Goal: Book appointment/travel/reservation

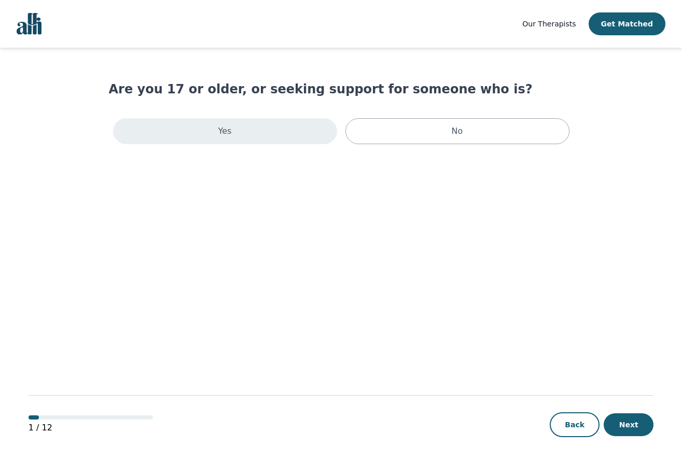
click at [176, 136] on div "Yes" at bounding box center [225, 131] width 224 height 26
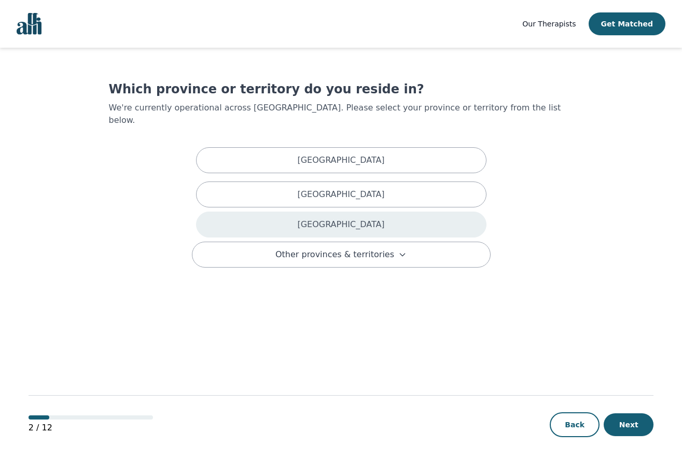
click at [317, 212] on div "[GEOGRAPHIC_DATA]" at bounding box center [341, 225] width 290 height 26
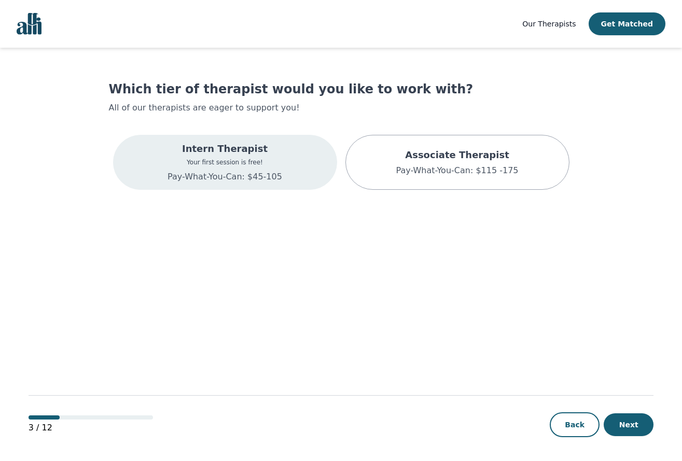
click at [163, 163] on div "Intern Therapist Your first session is free! Pay-What-You-Can: $45-105" at bounding box center [225, 162] width 224 height 55
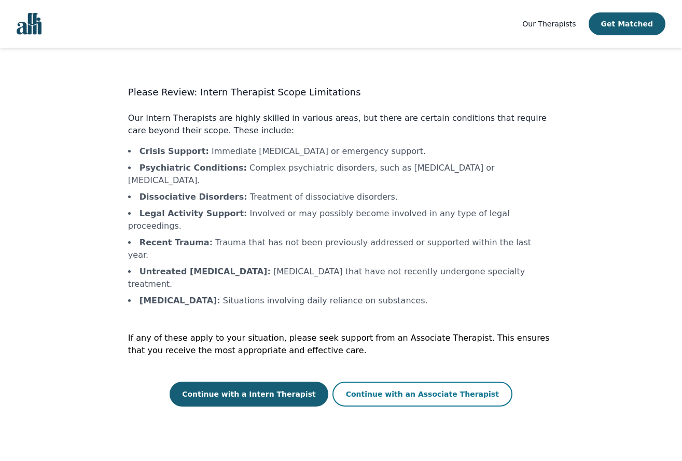
click at [429, 382] on button "Continue with an Associate Therapist" at bounding box center [422, 394] width 180 height 25
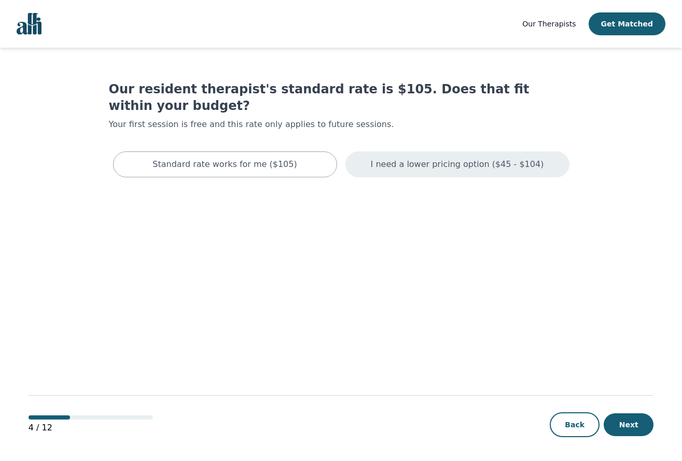
click at [437, 157] on div "I need a lower pricing option ($45 - $104)" at bounding box center [457, 164] width 224 height 26
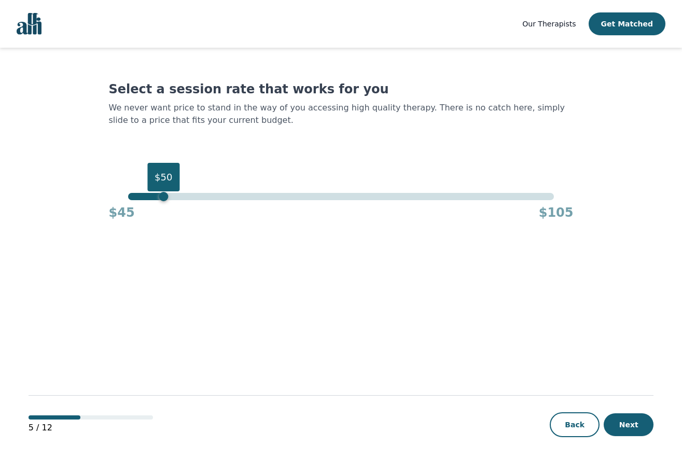
drag, startPoint x: 550, startPoint y: 180, endPoint x: 164, endPoint y: 194, distance: 386.1
click at [164, 194] on div "$50" at bounding box center [163, 196] width 9 height 9
click at [630, 420] on button "Next" at bounding box center [629, 424] width 50 height 23
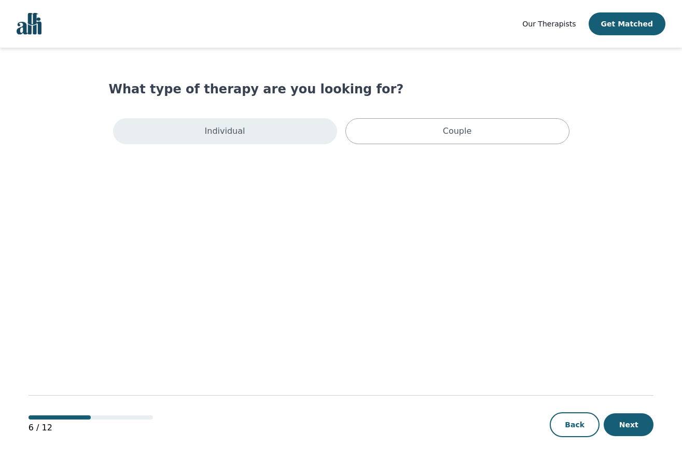
click at [276, 133] on div "Individual" at bounding box center [225, 131] width 224 height 26
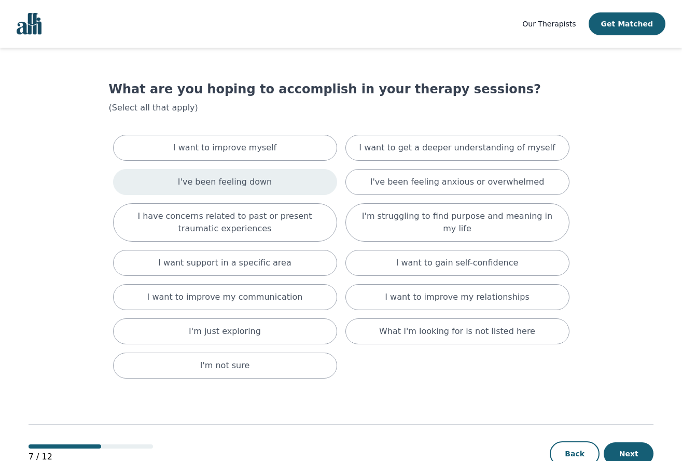
click at [294, 193] on div "I've been feeling down" at bounding box center [225, 182] width 224 height 26
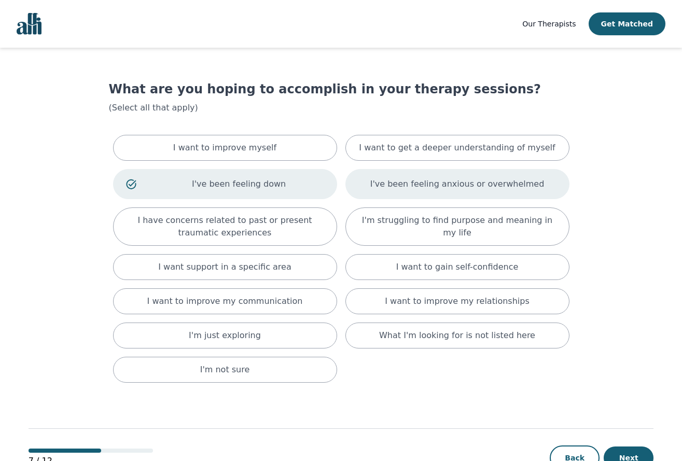
click at [416, 184] on p "I've been feeling anxious or overwhelmed" at bounding box center [457, 184] width 174 height 12
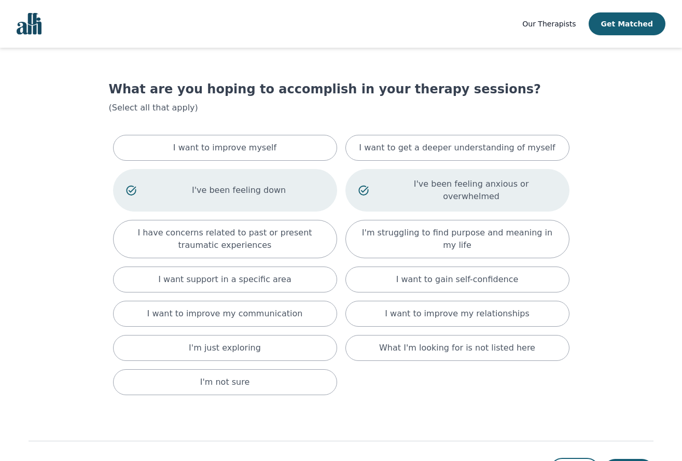
scroll to position [34, 0]
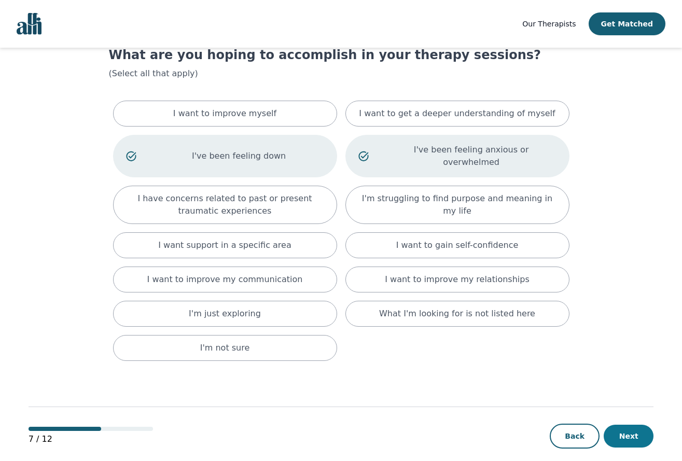
click at [617, 428] on button "Next" at bounding box center [629, 436] width 50 height 23
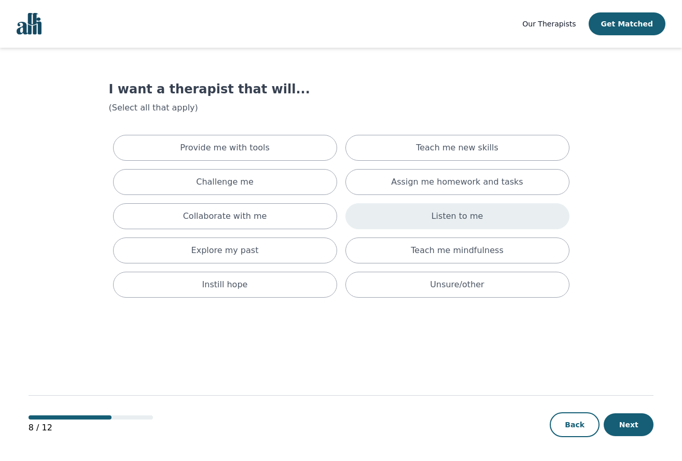
click at [419, 211] on div "Listen to me" at bounding box center [457, 216] width 224 height 26
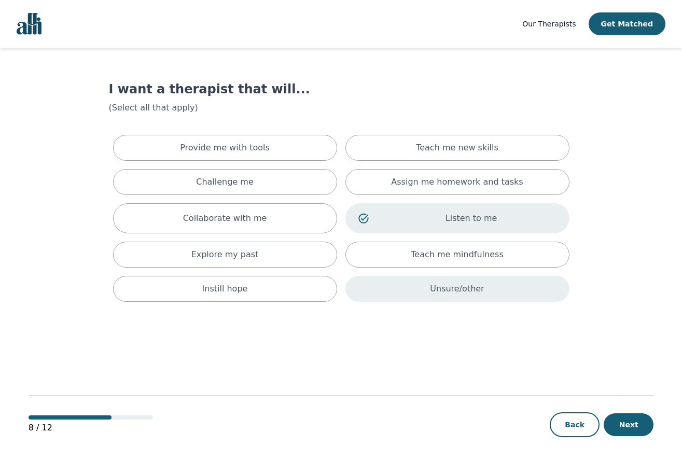
click at [447, 285] on p "Unsure/other" at bounding box center [457, 289] width 54 height 12
click at [626, 422] on button "Next" at bounding box center [629, 424] width 50 height 23
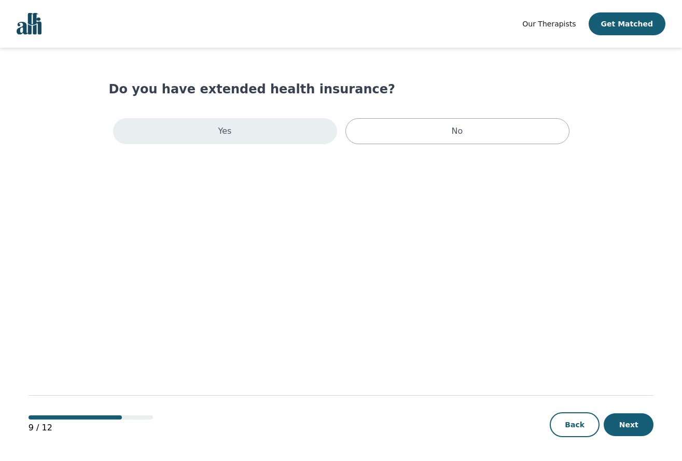
click at [215, 127] on div "Yes" at bounding box center [225, 131] width 224 height 26
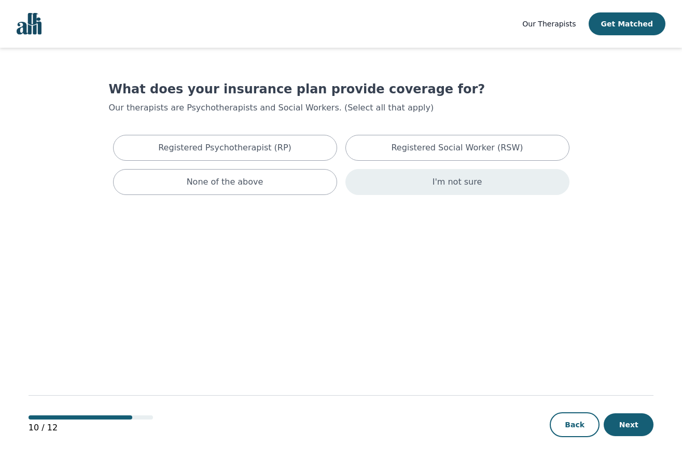
click at [438, 183] on p "I'm not sure" at bounding box center [458, 182] width 50 height 12
click at [646, 424] on button "Next" at bounding box center [629, 424] width 50 height 23
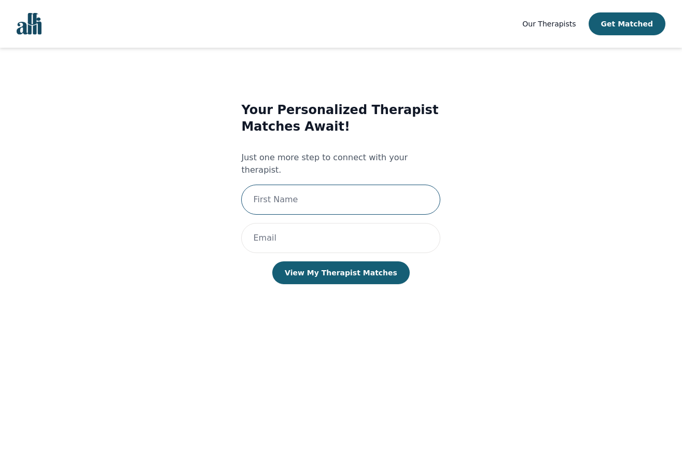
click at [388, 187] on input "text" at bounding box center [340, 200] width 199 height 30
type input "[PERSON_NAME]"
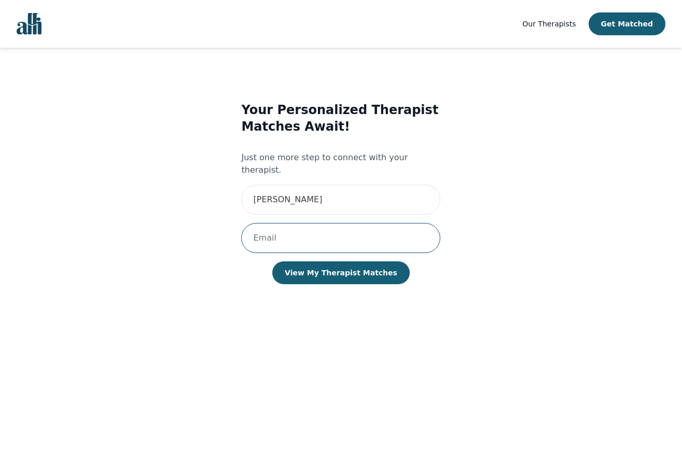
click at [308, 230] on input "email" at bounding box center [340, 238] width 199 height 30
type input "[EMAIL_ADDRESS][PERSON_NAME][DOMAIN_NAME]"
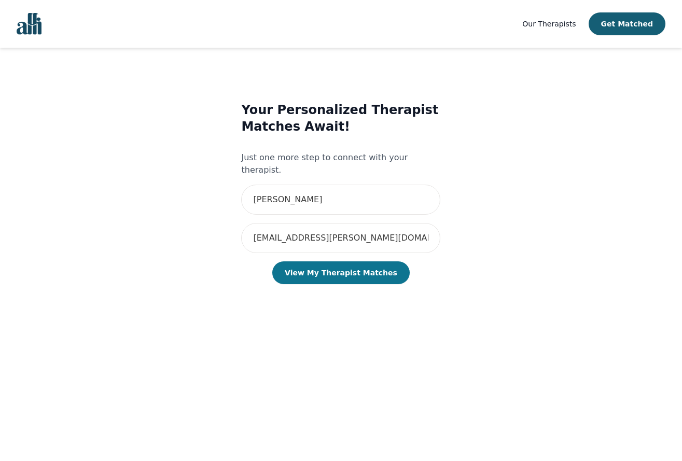
click at [331, 261] on button "View My Therapist Matches" at bounding box center [340, 272] width 137 height 23
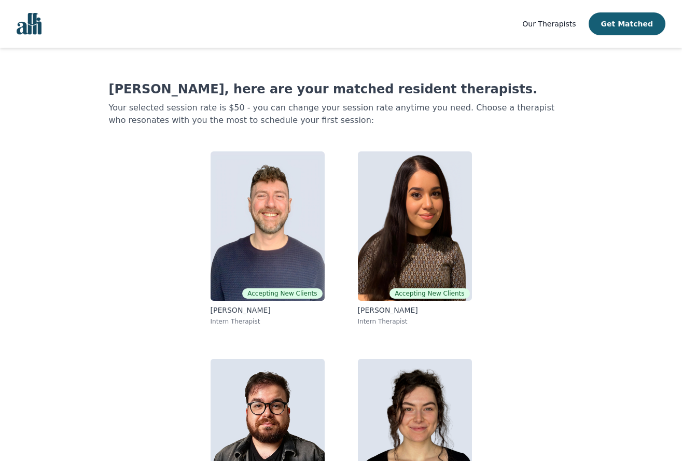
scroll to position [80, 0]
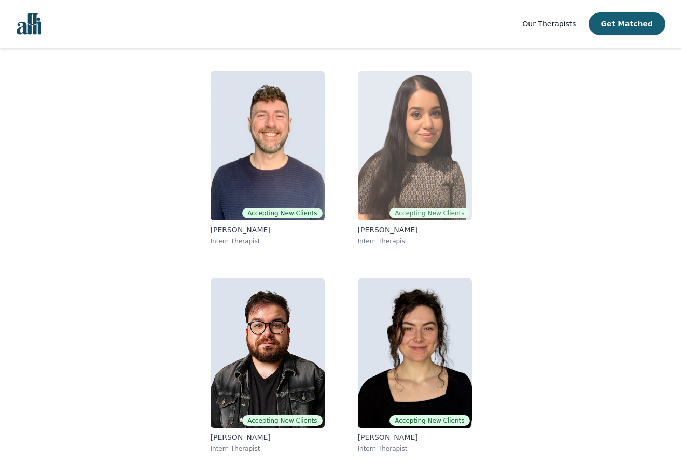
click at [431, 134] on img at bounding box center [415, 145] width 114 height 149
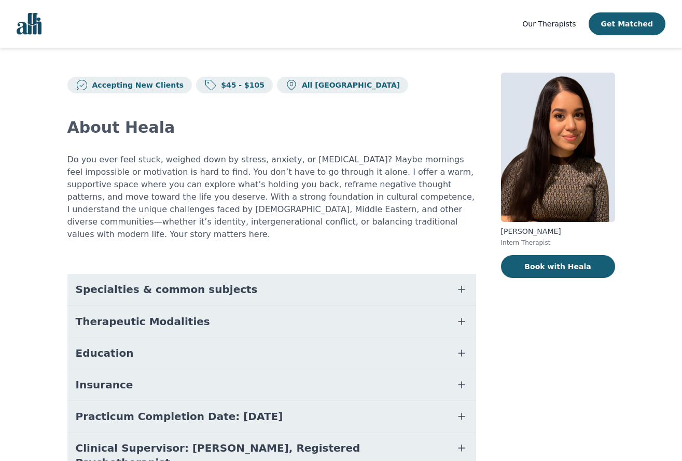
click at [459, 379] on icon "button" at bounding box center [461, 385] width 12 height 12
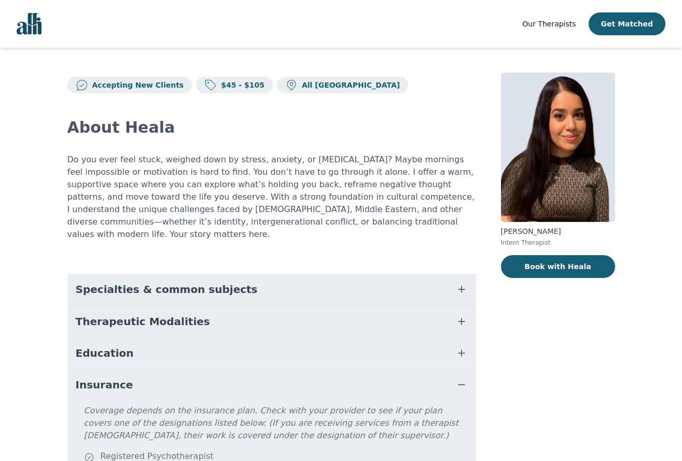
scroll to position [52, 0]
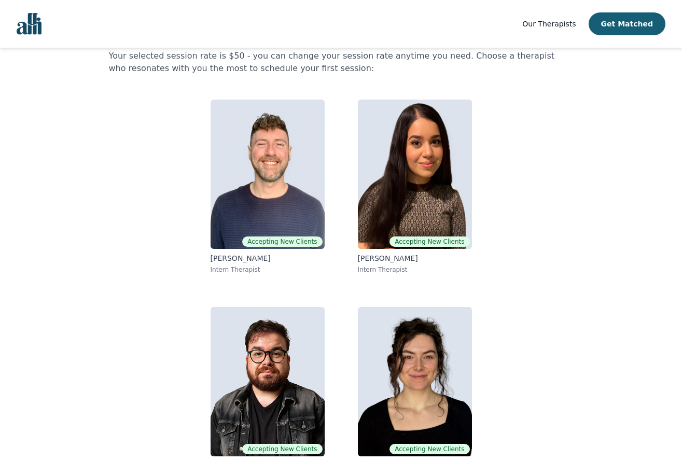
scroll to position [60, 0]
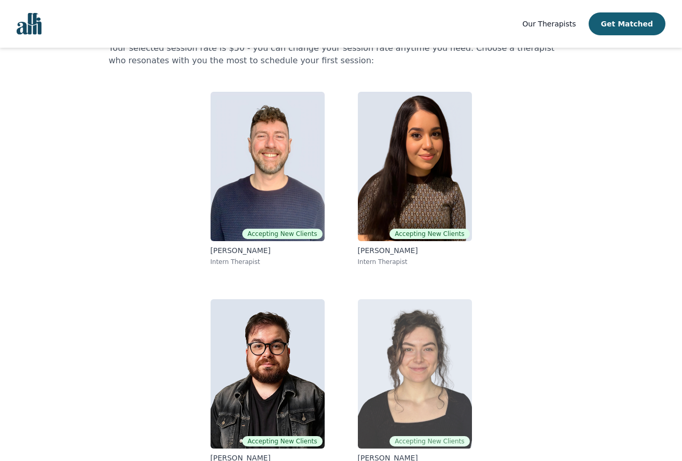
click at [442, 370] on img at bounding box center [415, 373] width 114 height 149
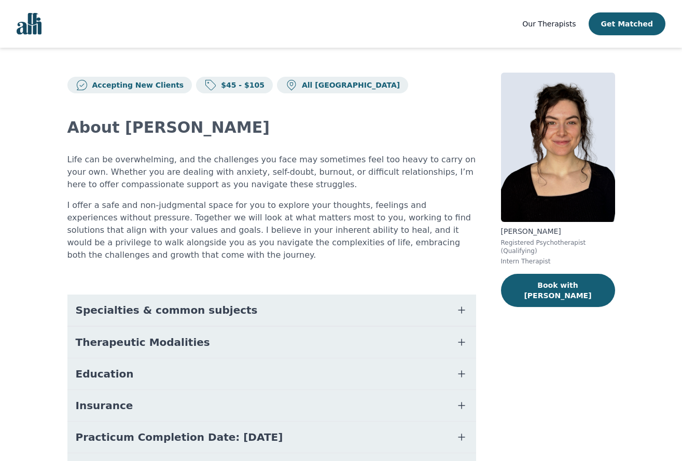
click at [460, 431] on icon "button" at bounding box center [461, 437] width 12 height 12
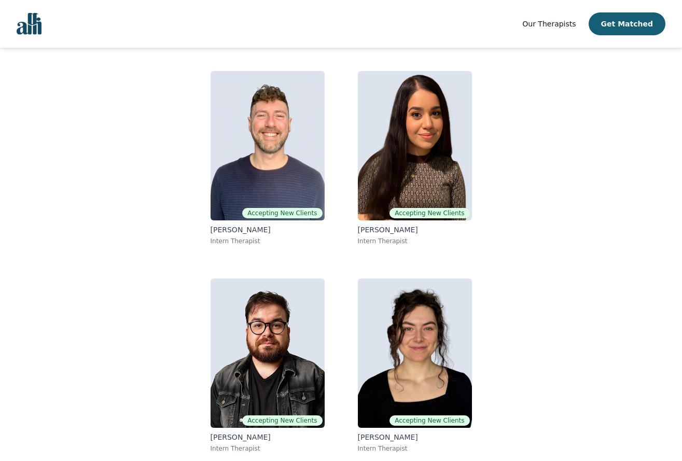
scroll to position [60, 0]
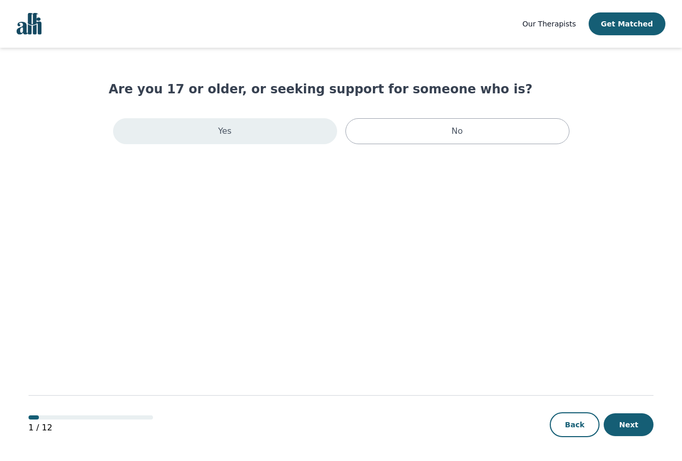
click at [257, 128] on div "Yes" at bounding box center [225, 131] width 224 height 26
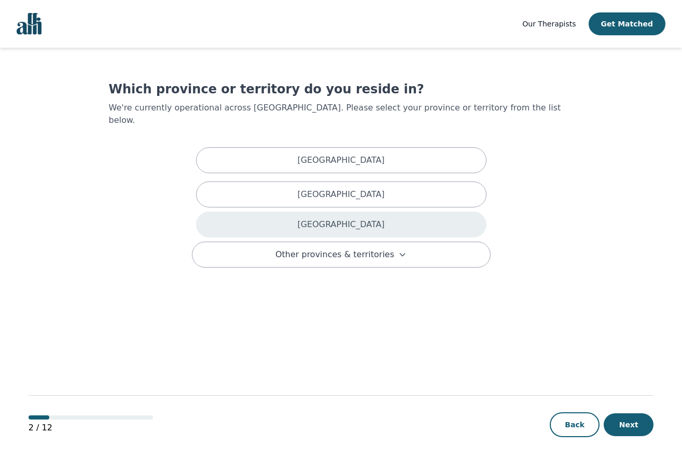
click at [291, 212] on div "[GEOGRAPHIC_DATA]" at bounding box center [341, 225] width 290 height 26
